Goal: Share content

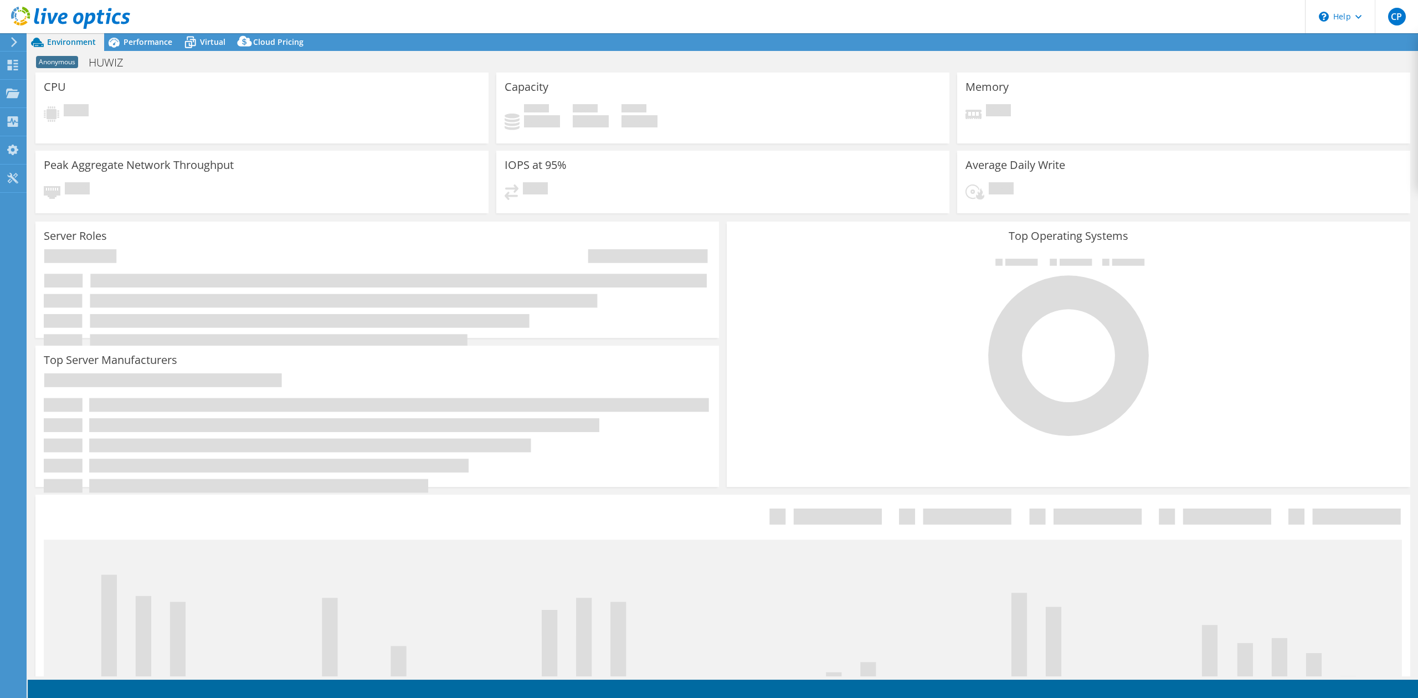
select select "USD"
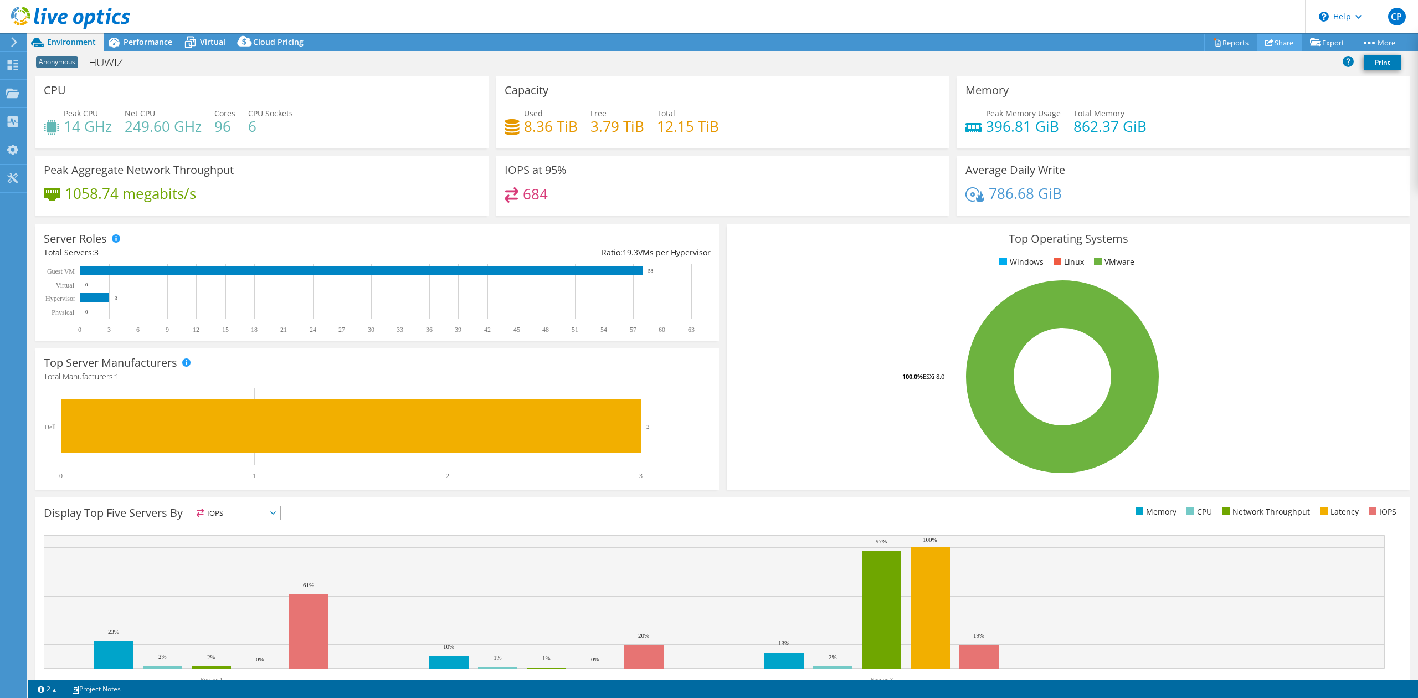
click at [1285, 43] on link "Share" at bounding box center [1279, 42] width 45 height 17
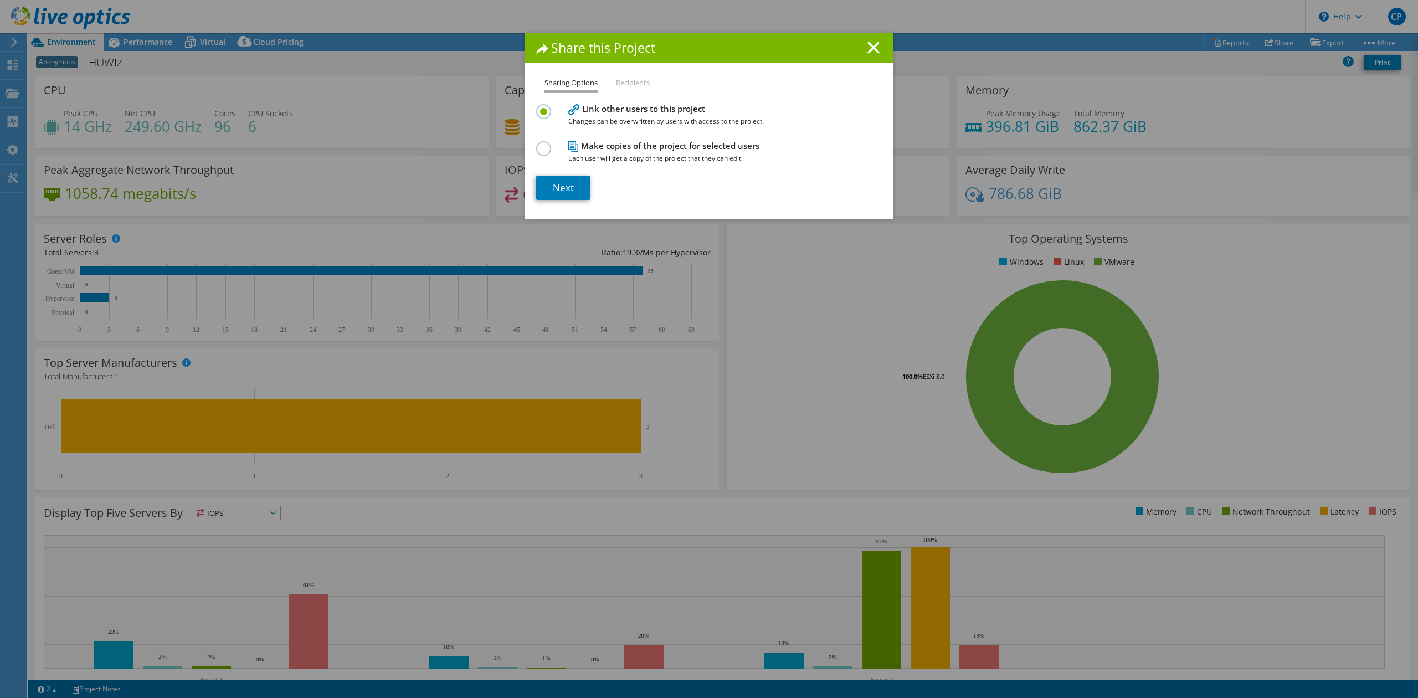
click at [537, 144] on label at bounding box center [545, 142] width 19 height 3
click at [0, 0] on input "radio" at bounding box center [0, 0] width 0 height 0
click at [565, 184] on link "Next" at bounding box center [563, 188] width 54 height 24
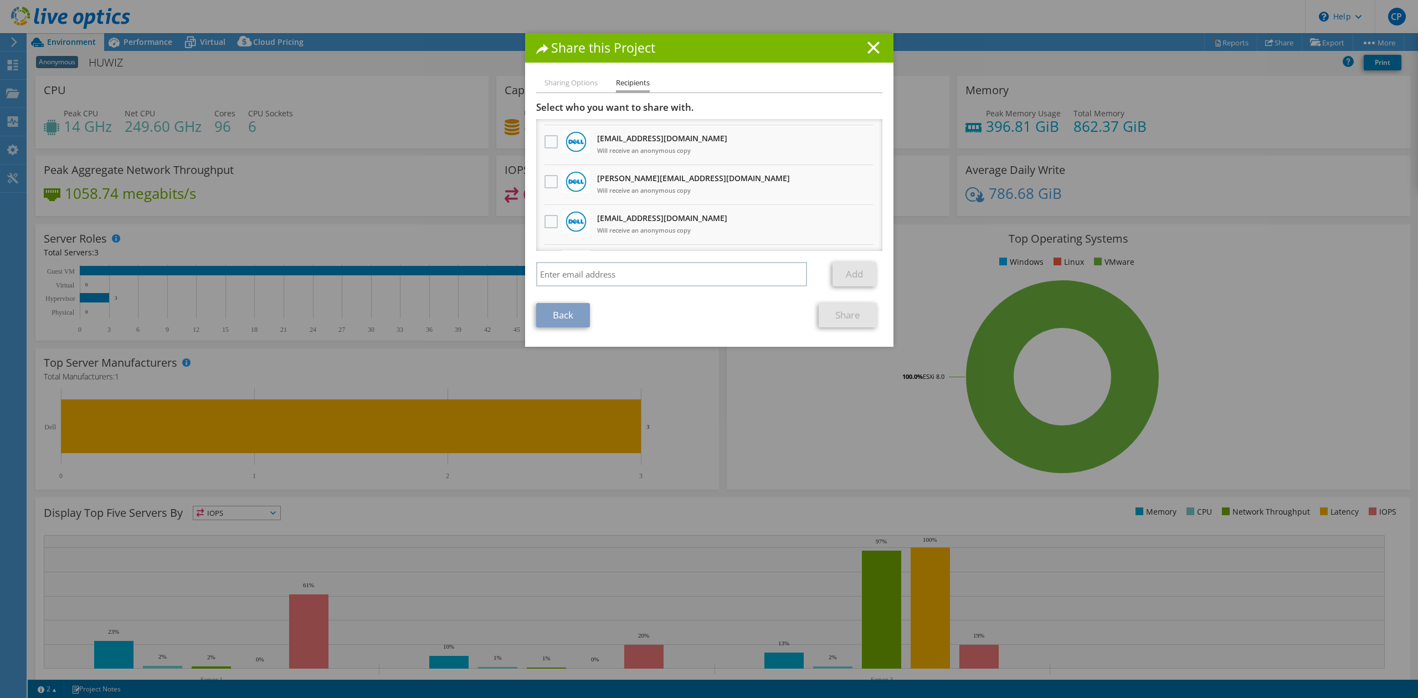
scroll to position [145, 0]
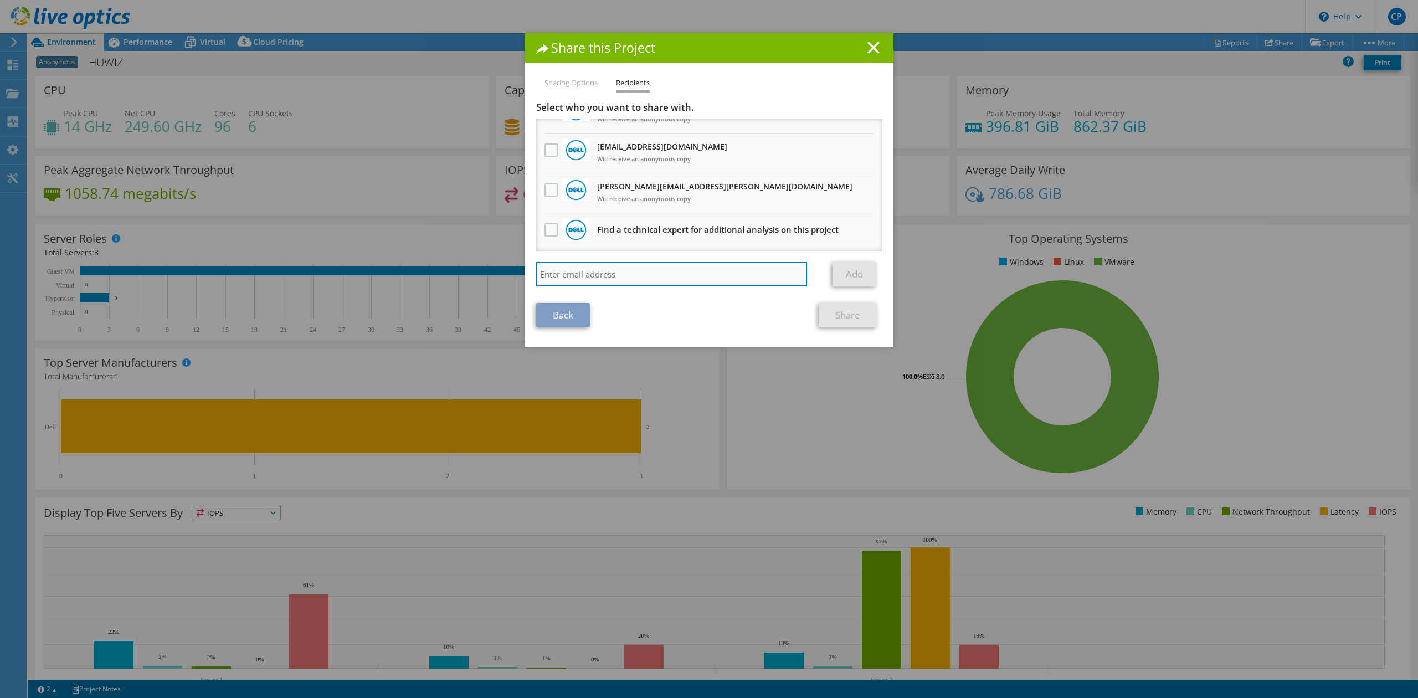
click at [720, 273] on input "search" at bounding box center [671, 274] width 271 height 24
paste input "[PERSON_NAME][EMAIL_ADDRESS][DOMAIN_NAME]"
type input "[PERSON_NAME][EMAIL_ADDRESS][DOMAIN_NAME]"
click at [842, 280] on link "Add" at bounding box center [855, 274] width 44 height 24
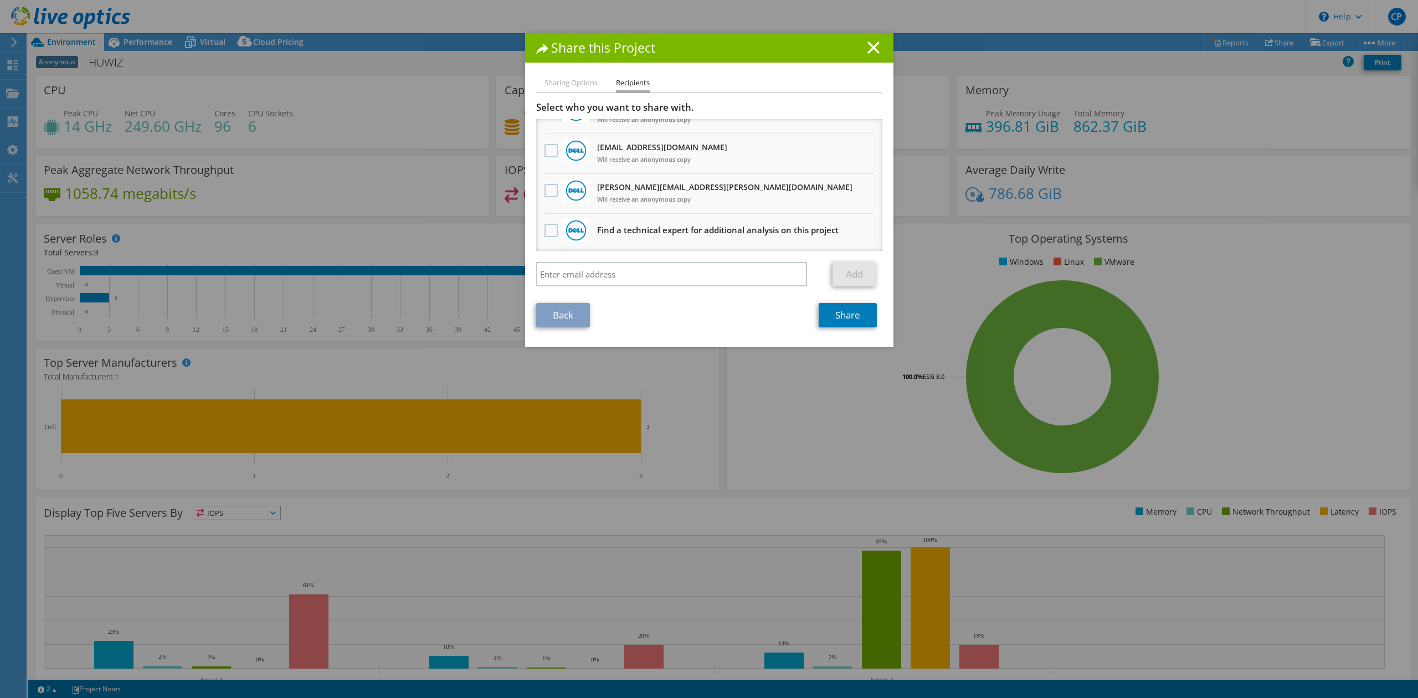
scroll to position [0, 0]
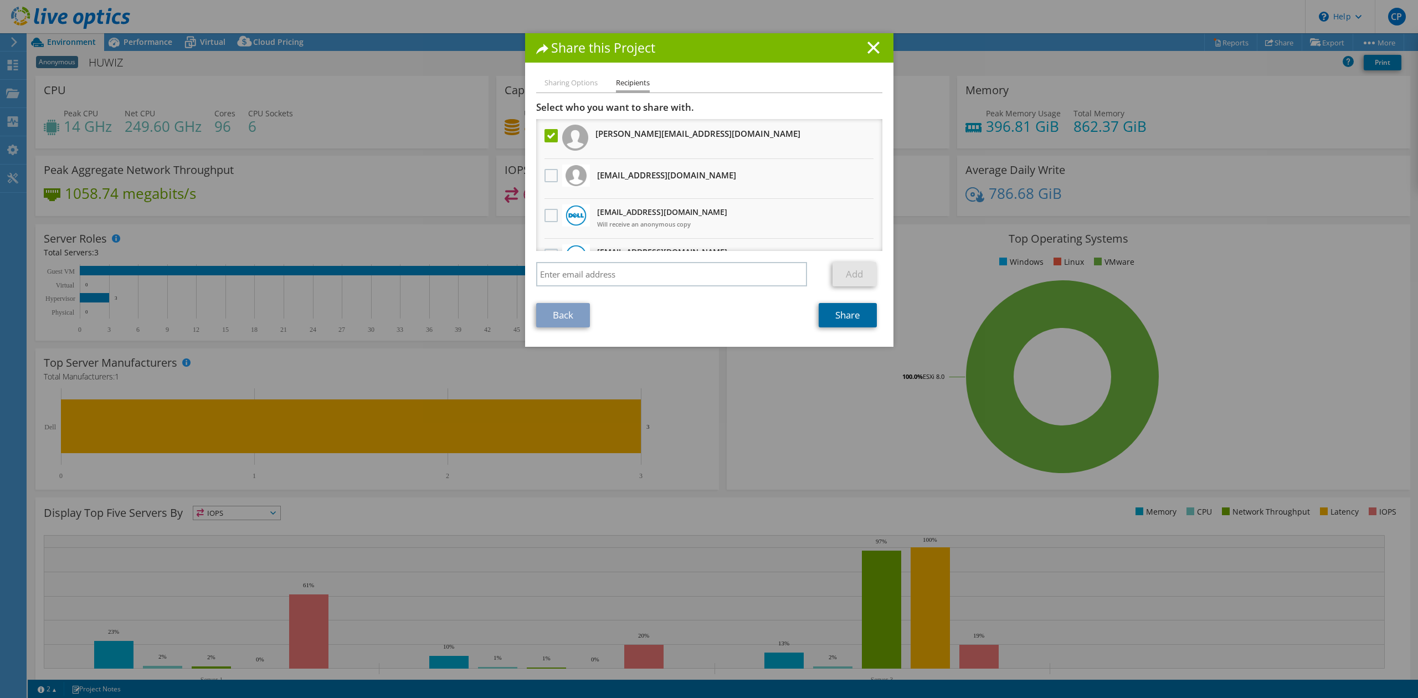
click at [849, 313] on link "Share" at bounding box center [848, 315] width 58 height 24
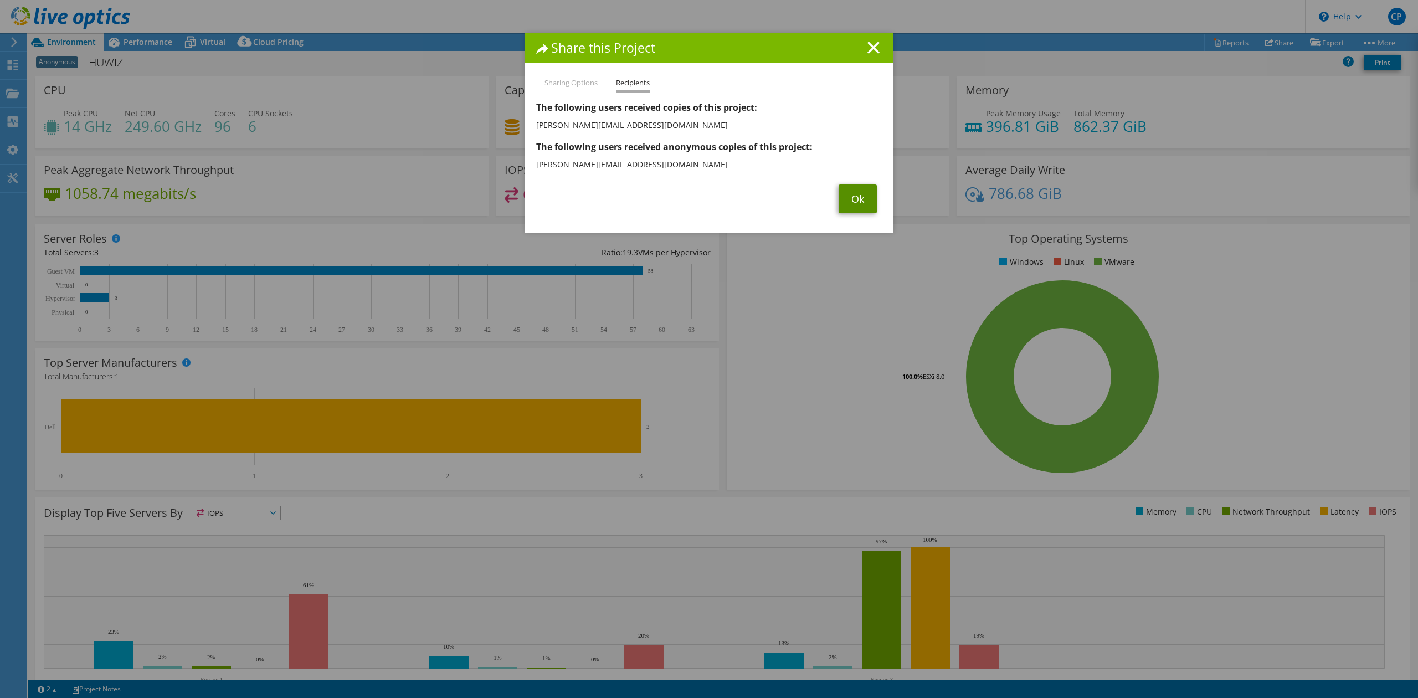
click at [854, 204] on link "Ok" at bounding box center [858, 198] width 38 height 29
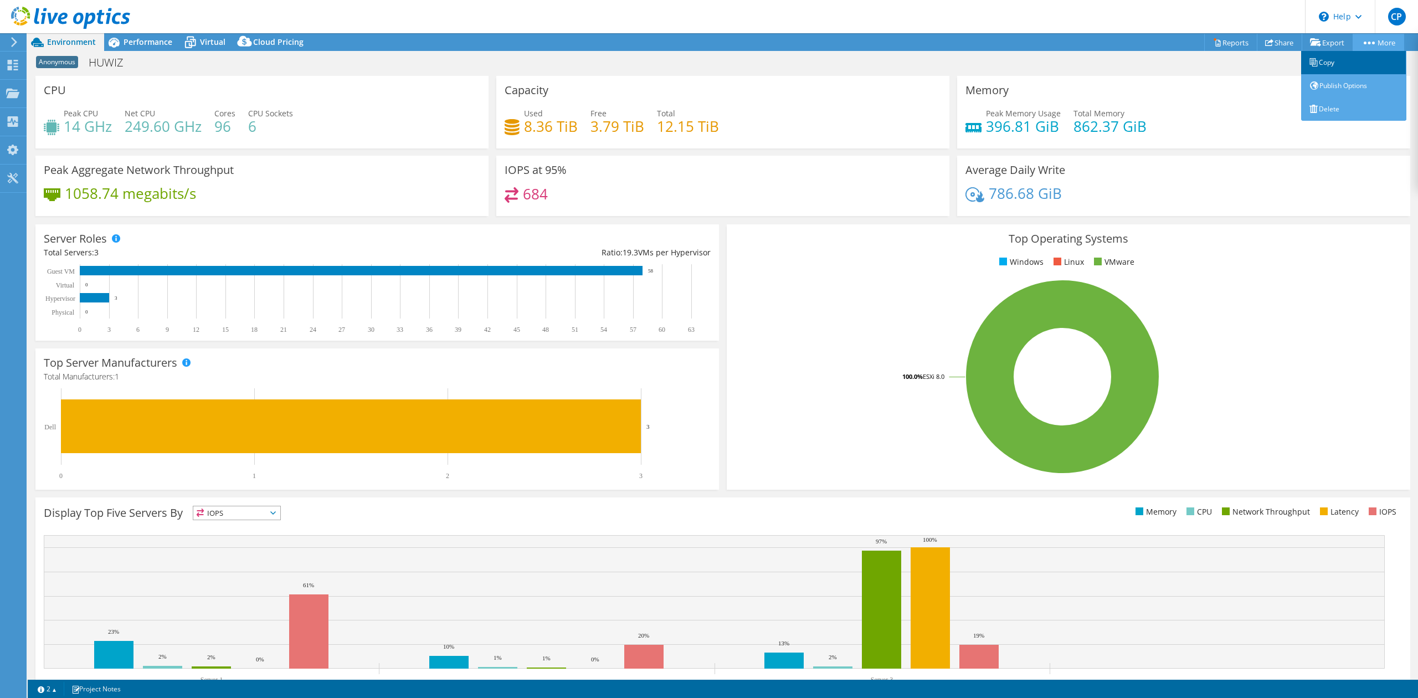
click at [1359, 59] on link "Copy" at bounding box center [1353, 62] width 105 height 23
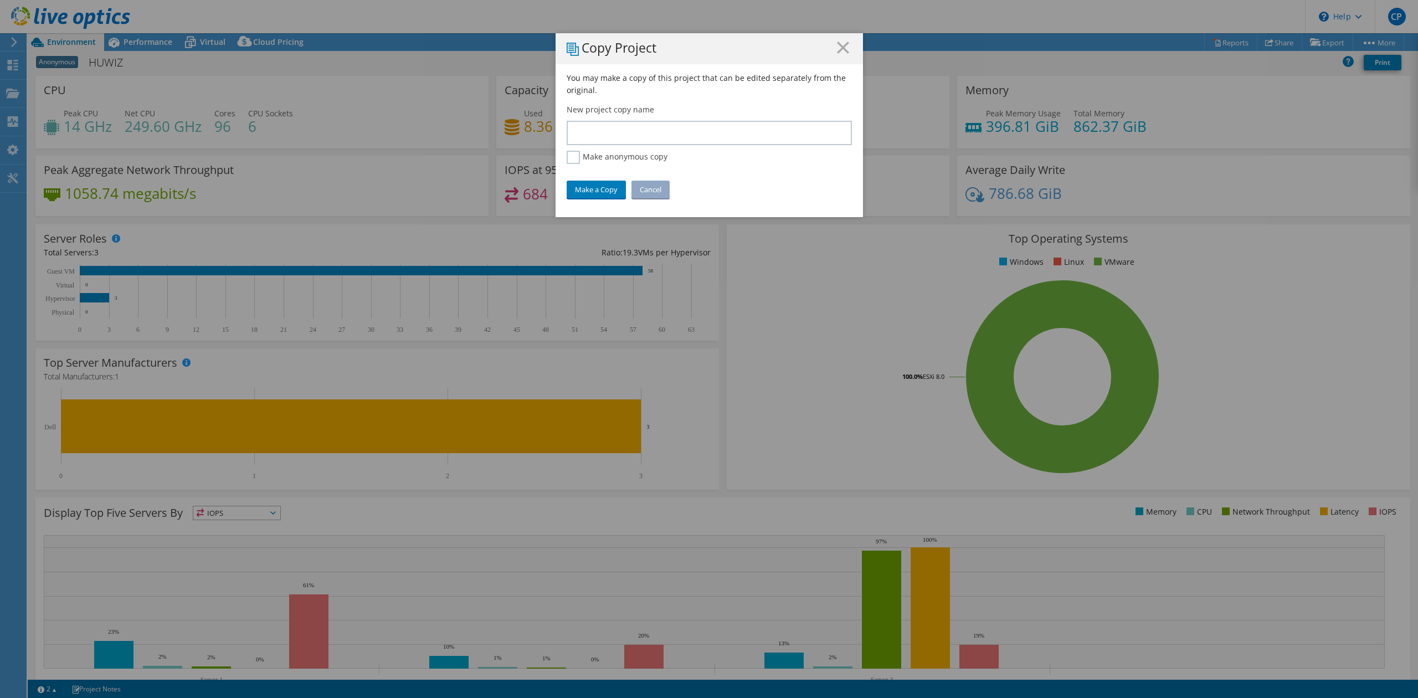
click at [839, 50] on icon at bounding box center [843, 48] width 12 height 12
